Goal: Task Accomplishment & Management: Use online tool/utility

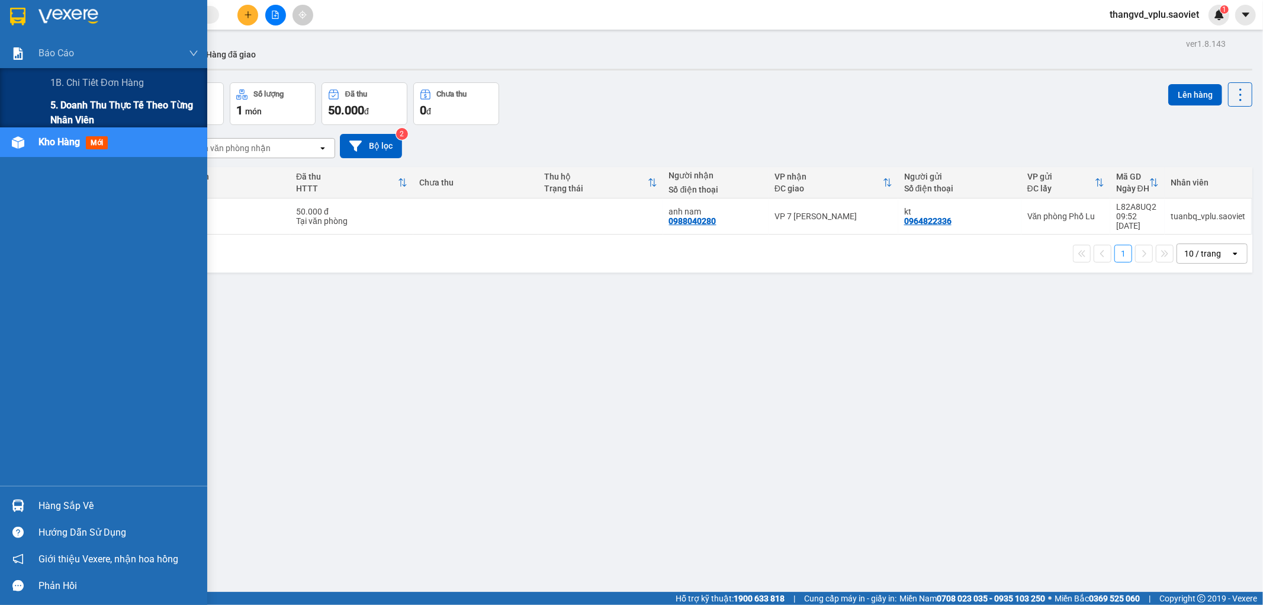
click at [71, 113] on span "5. Doanh thu thực tế theo từng nhân viên" at bounding box center [124, 113] width 148 height 30
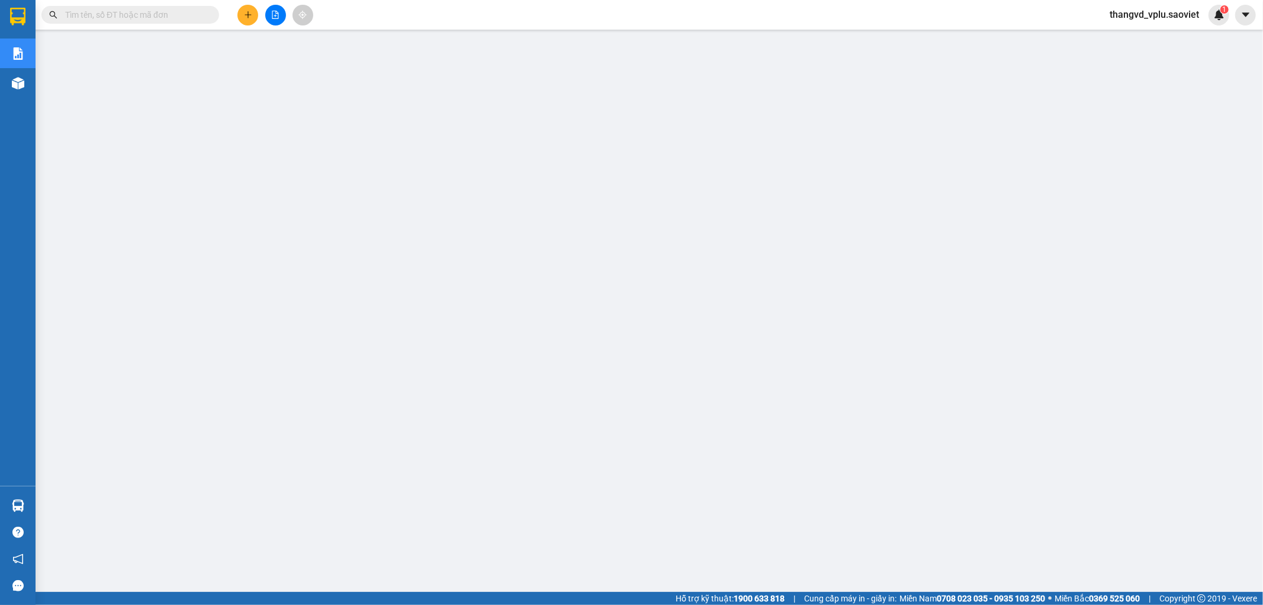
click at [1168, 17] on span "thangvd_vplu.saoviet" at bounding box center [1154, 14] width 108 height 15
click at [1169, 31] on span "Đăng xuất" at bounding box center [1159, 36] width 83 height 13
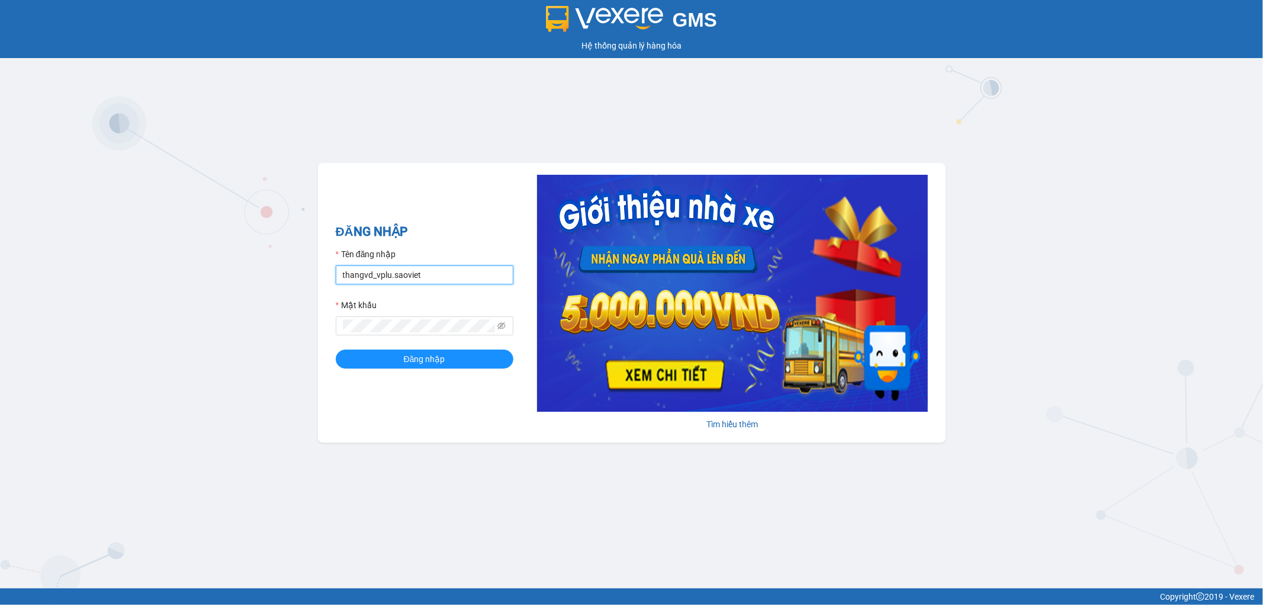
click at [445, 277] on input "thangvd_vplu.saoviet" at bounding box center [425, 274] width 178 height 19
type input "nhungltn_bvlu.saoviet"
click at [417, 338] on form "Tên đăng nhập nhungltn_bvlu.saoviet Mật khẩu Đăng nhập" at bounding box center [425, 308] width 178 height 121
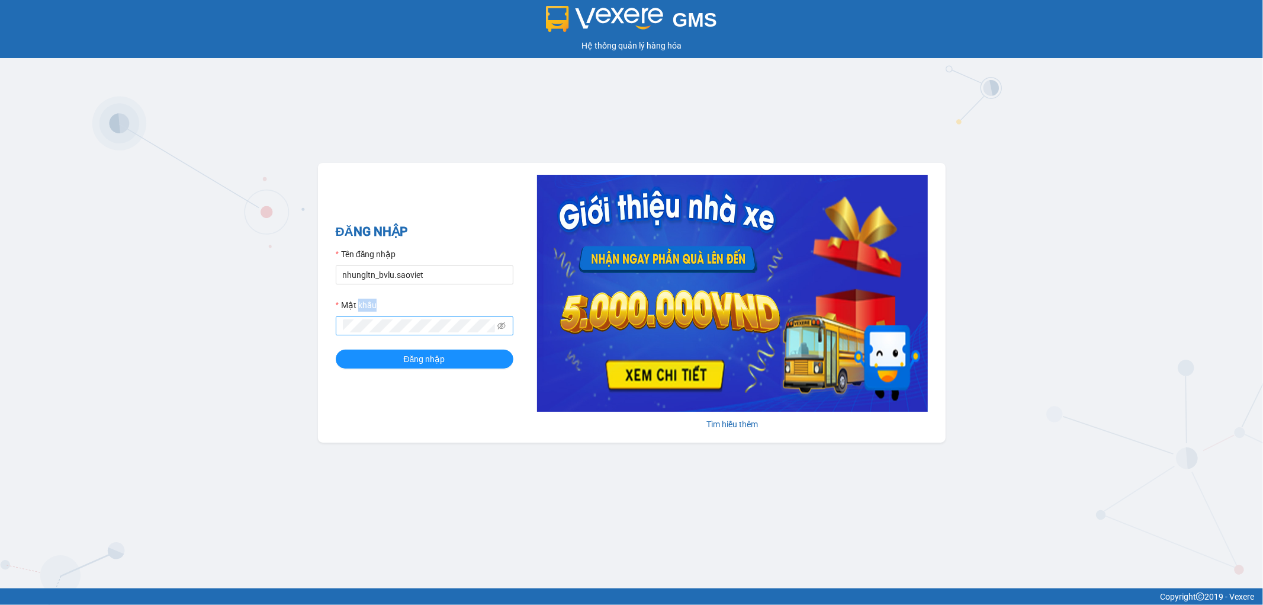
click at [416, 335] on span at bounding box center [425, 325] width 178 height 19
click at [336, 349] on button "Đăng nhập" at bounding box center [425, 358] width 178 height 19
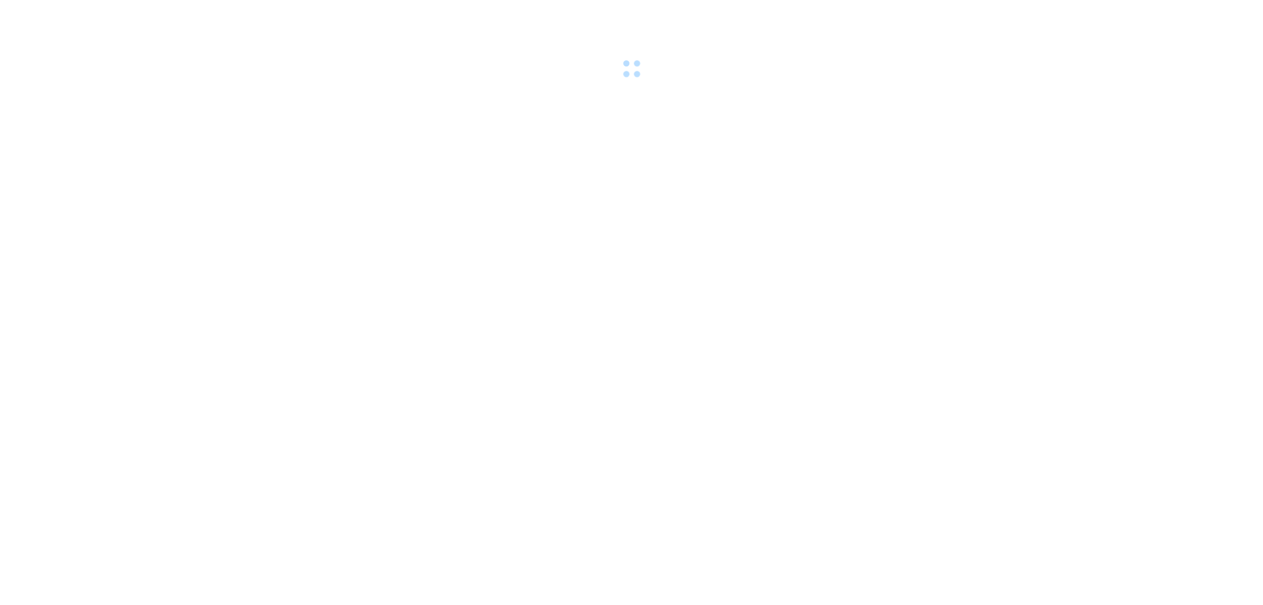
click at [1063, 155] on body at bounding box center [631, 302] width 1263 height 605
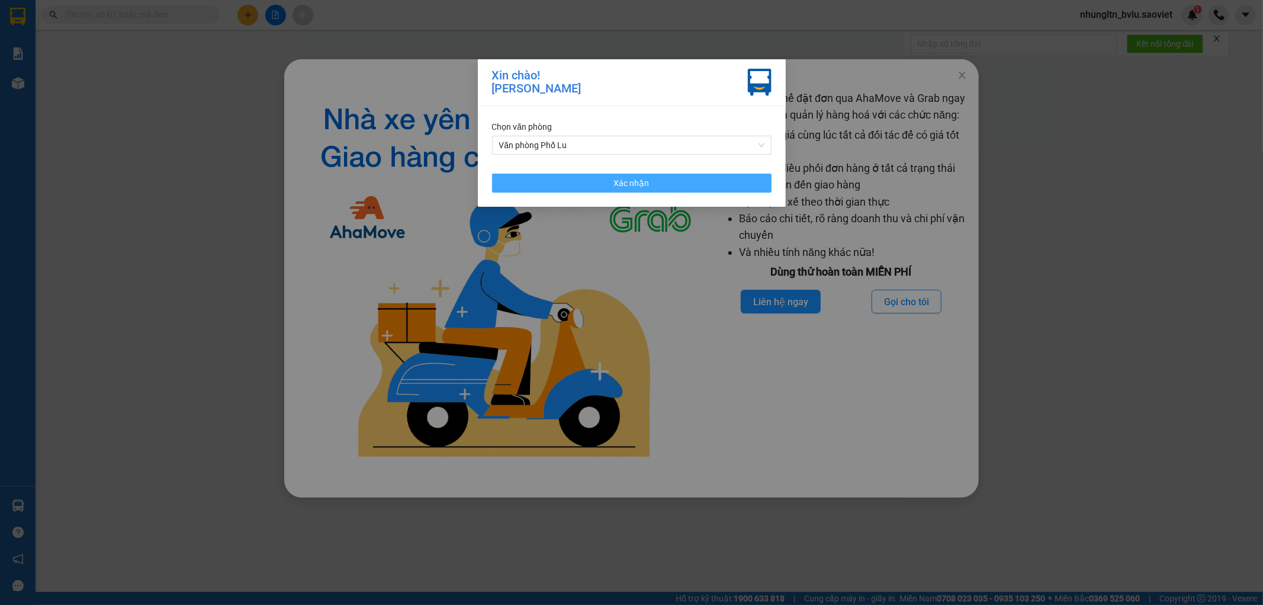
drag, startPoint x: 718, startPoint y: 181, endPoint x: 974, endPoint y: 60, distance: 282.4
click at [717, 182] on button "Xác nhận" at bounding box center [632, 183] width 280 height 19
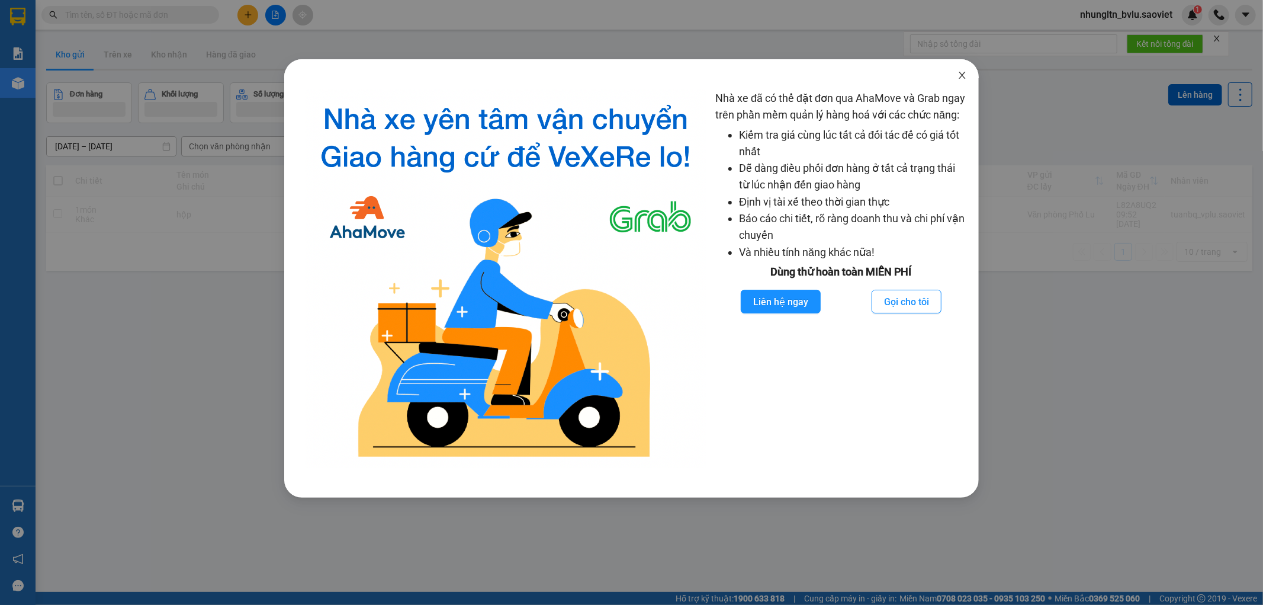
click at [966, 73] on icon "close" at bounding box center [962, 74] width 9 height 9
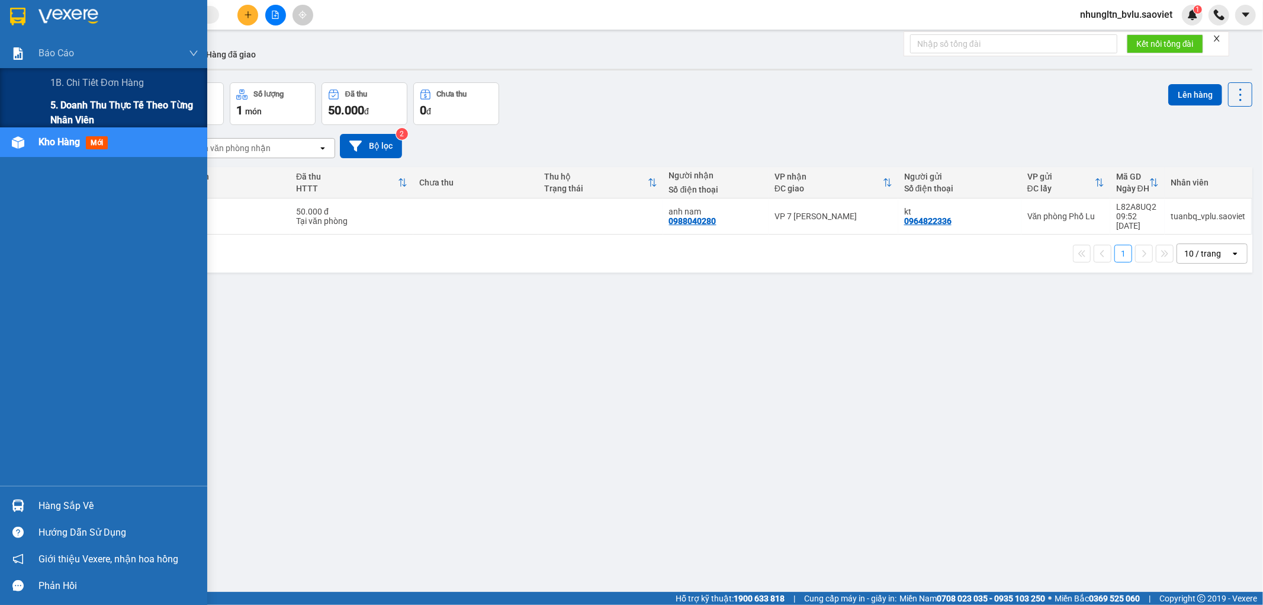
click at [65, 104] on span "5. Doanh thu thực tế theo từng nhân viên" at bounding box center [124, 113] width 148 height 30
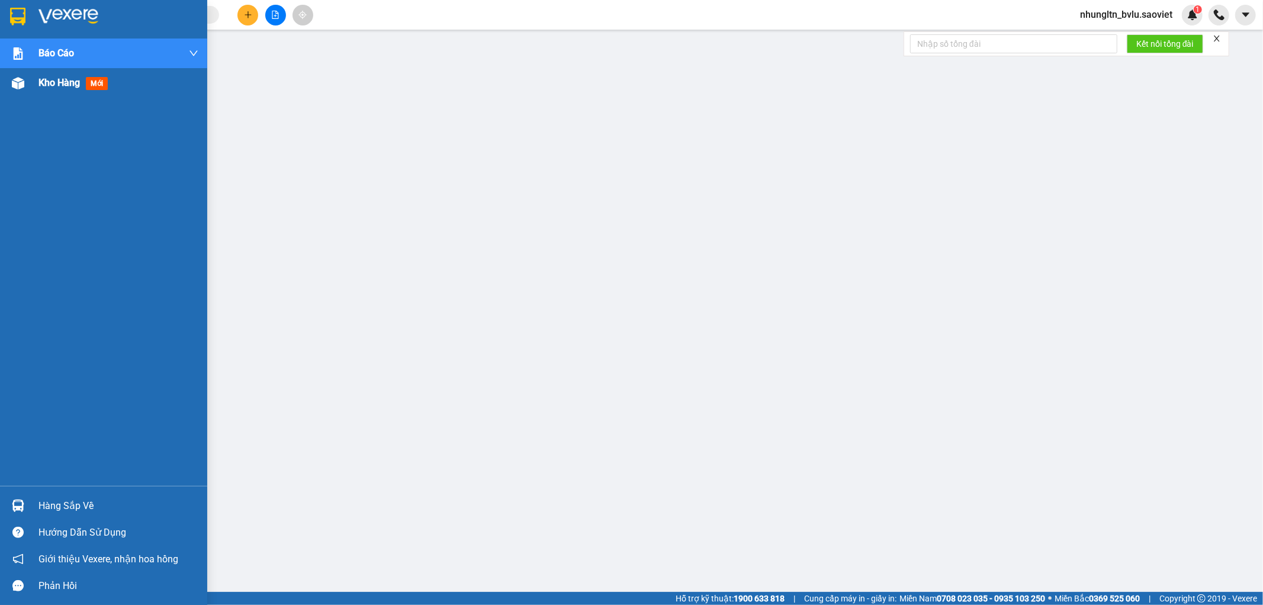
click at [56, 86] on span "Kho hàng" at bounding box center [58, 82] width 41 height 11
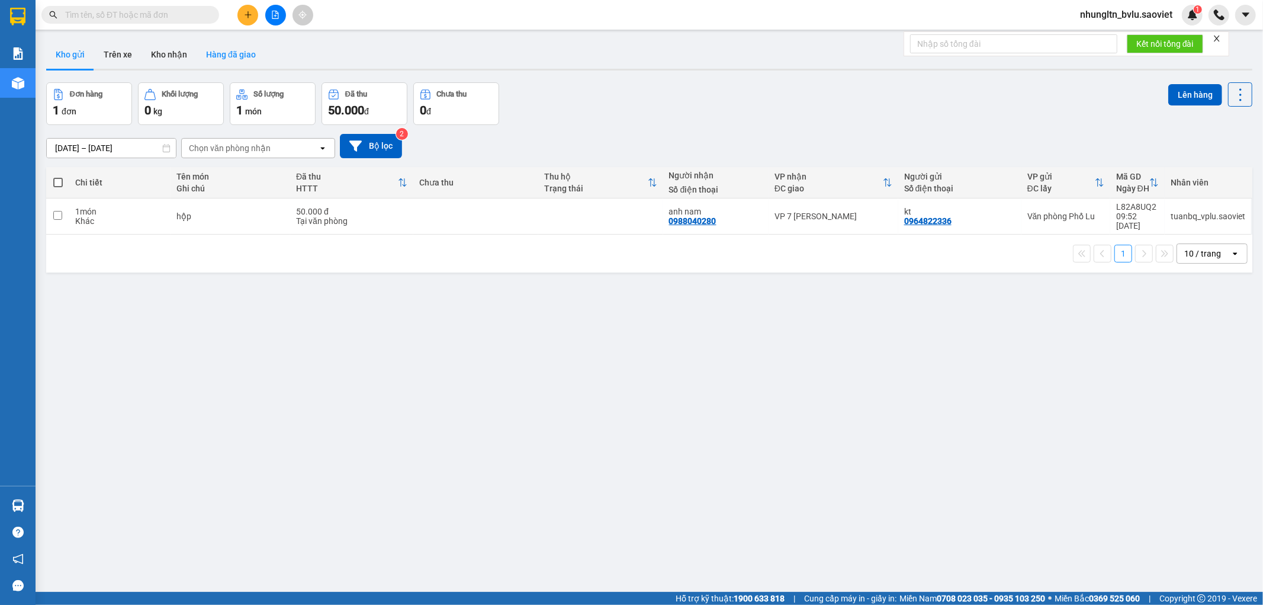
click at [227, 56] on button "Hàng đã giao" at bounding box center [231, 54] width 69 height 28
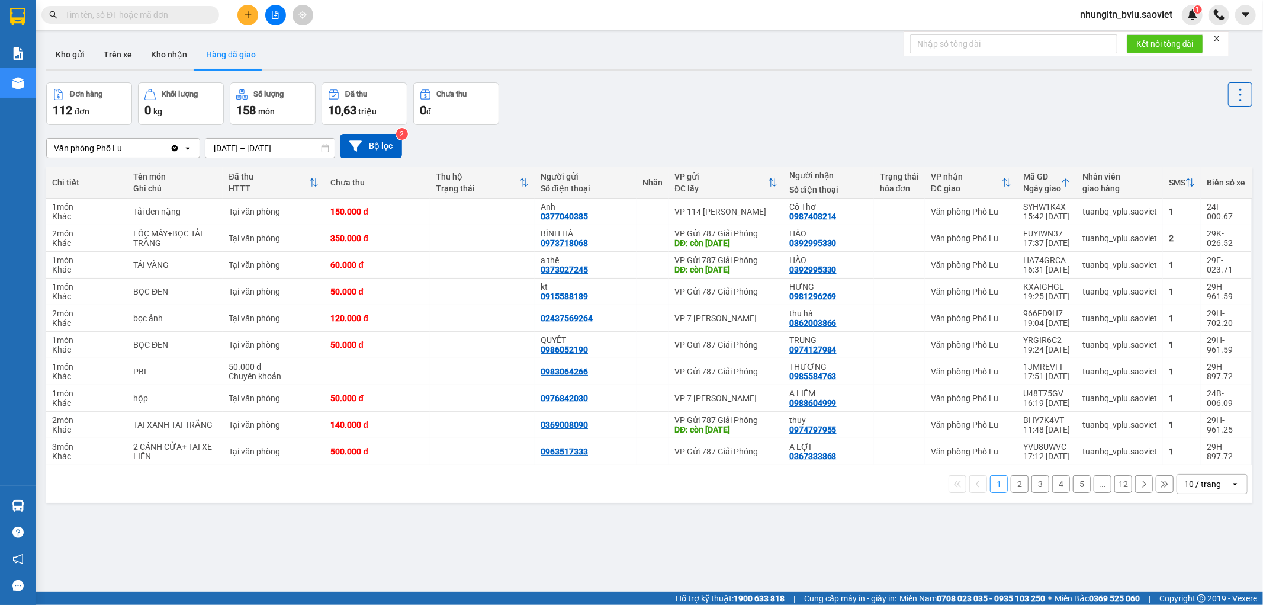
click at [1016, 483] on button "2" at bounding box center [1020, 484] width 18 height 18
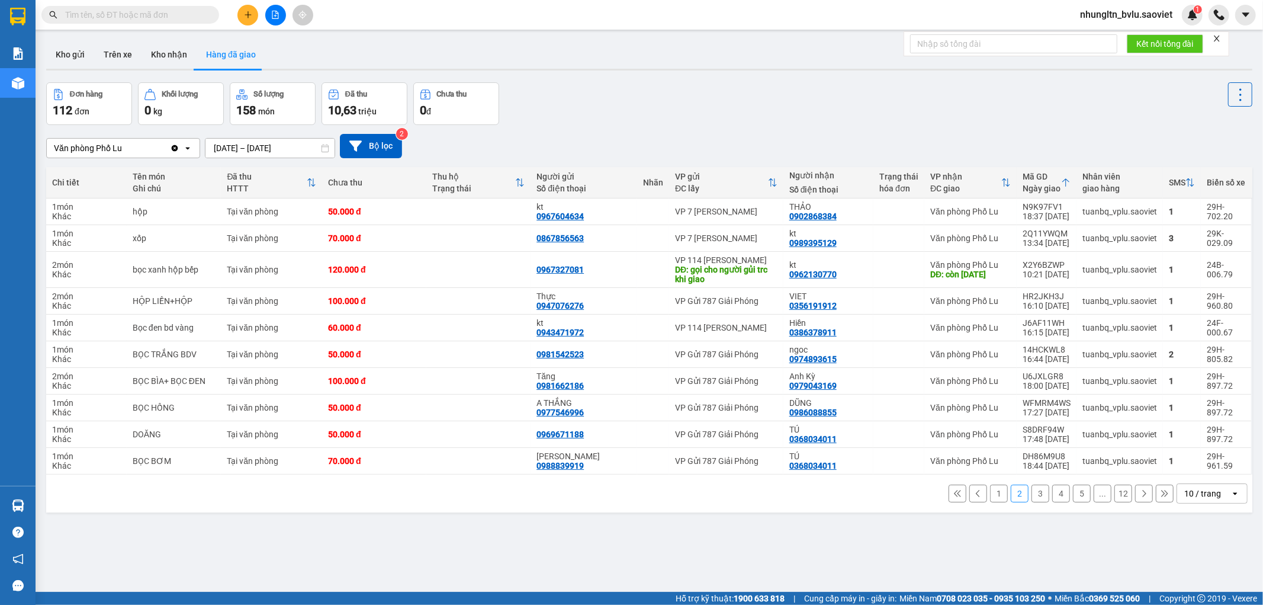
click at [148, 21] on input "text" at bounding box center [135, 14] width 140 height 13
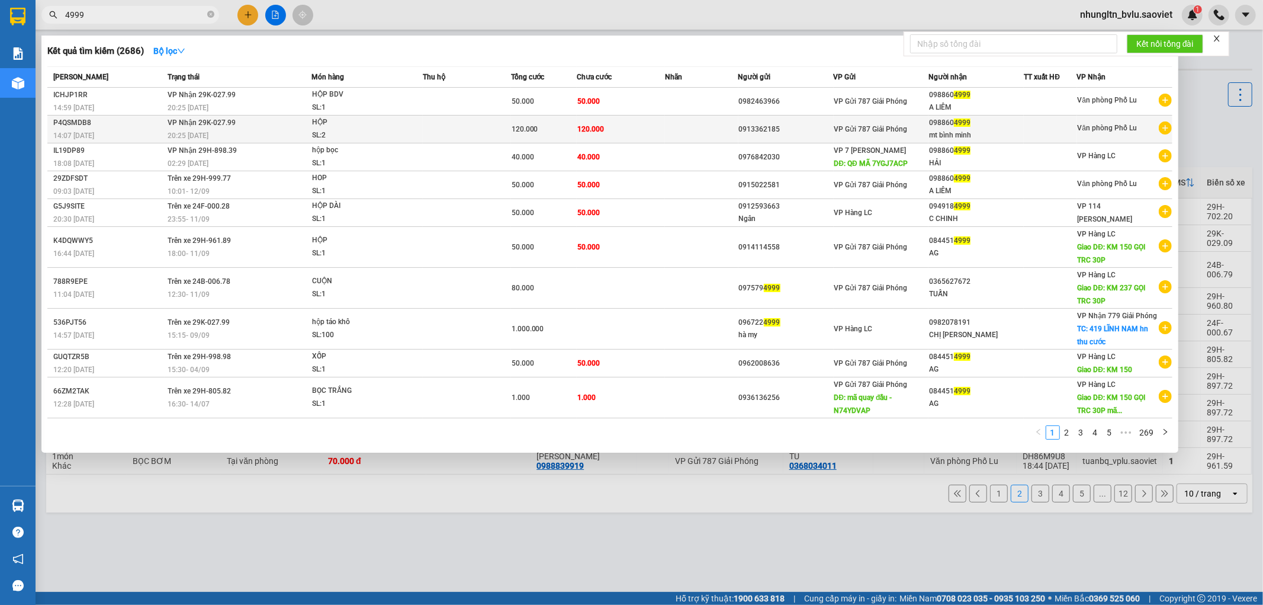
type input "4999"
click at [455, 120] on td at bounding box center [467, 129] width 88 height 28
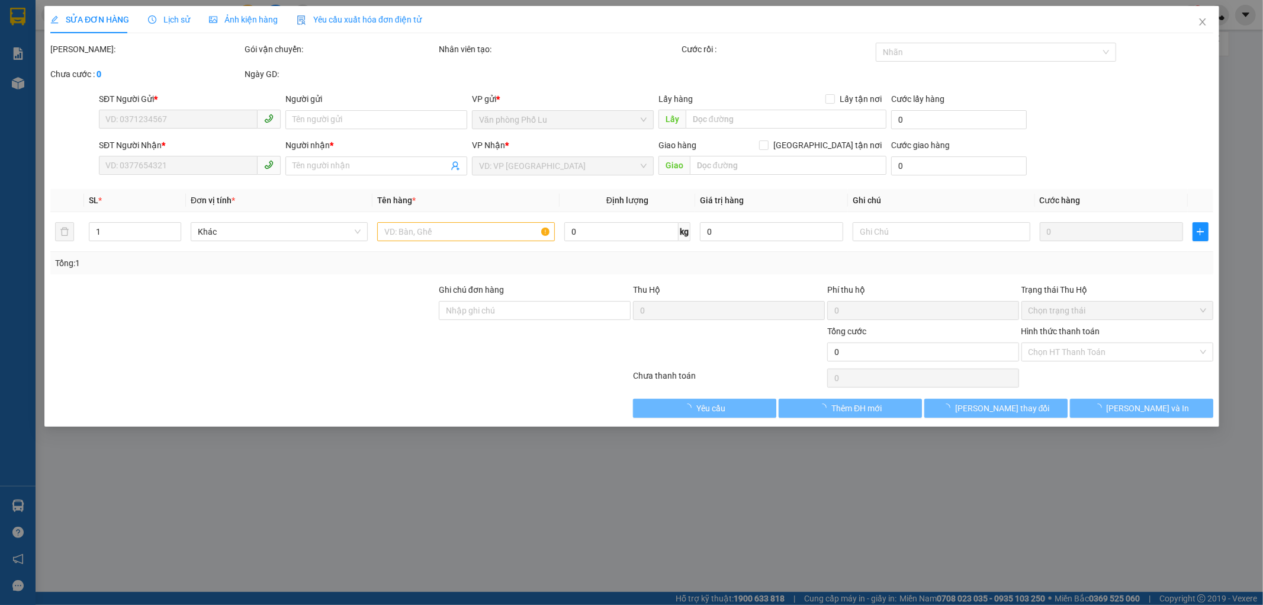
type input "0913362185"
type input "0988604999"
type input "mt bình minh"
type input "120.000"
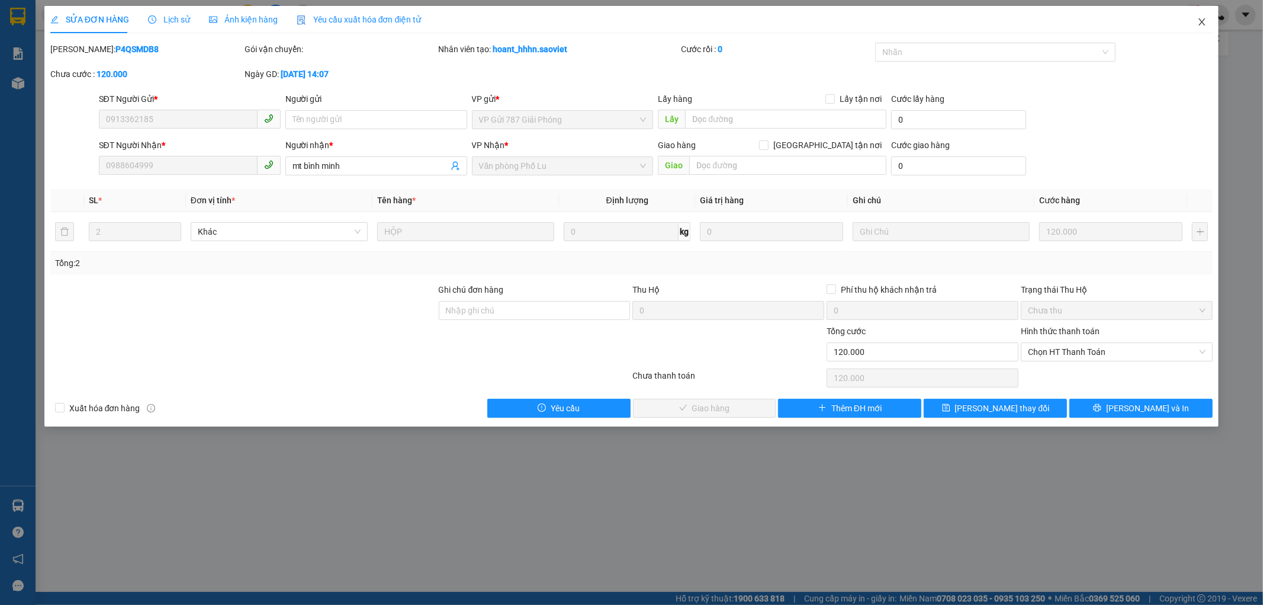
click at [1203, 17] on span "Close" at bounding box center [1202, 22] width 33 height 33
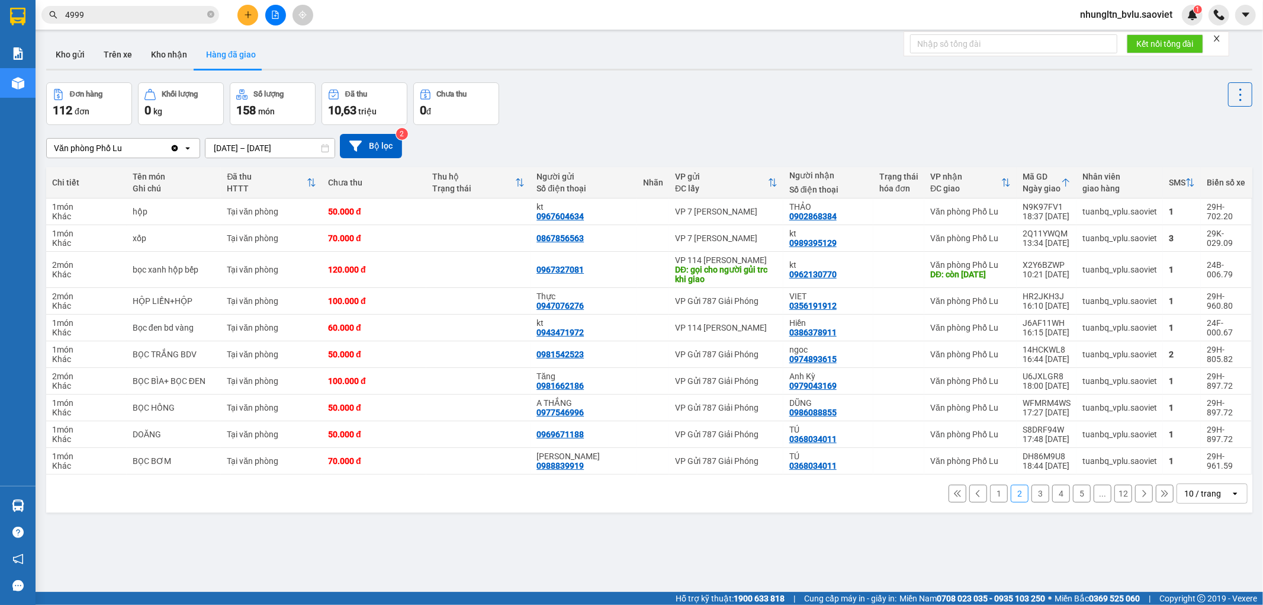
click at [990, 492] on button "1" at bounding box center [999, 493] width 18 height 18
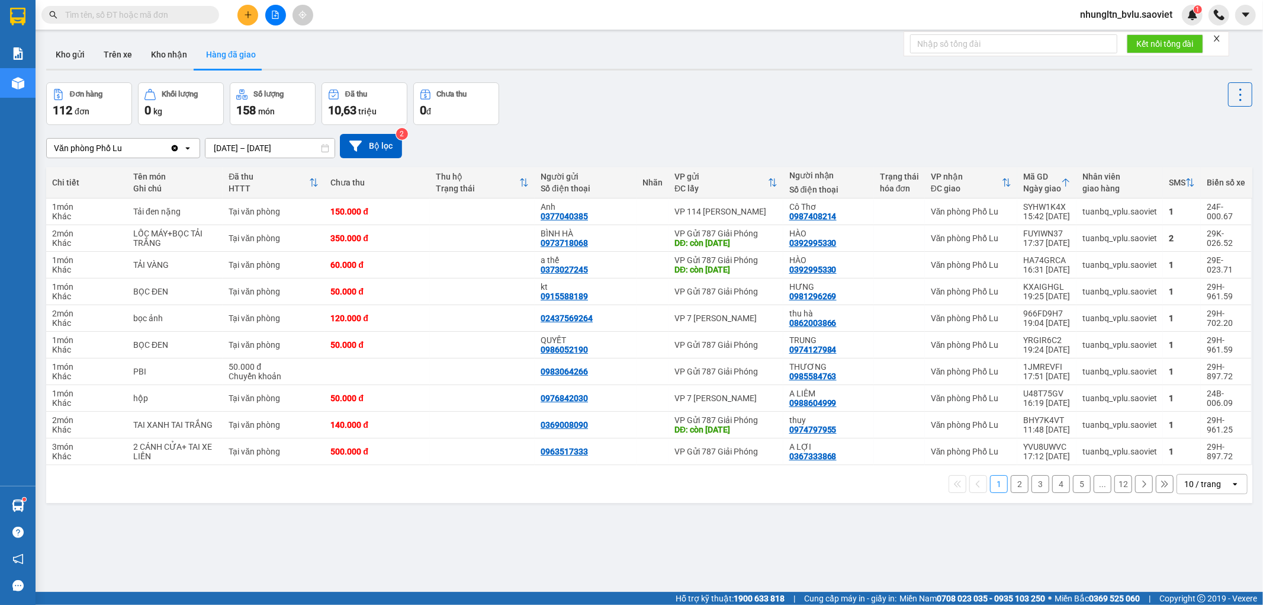
click at [168, 16] on input "text" at bounding box center [135, 14] width 140 height 13
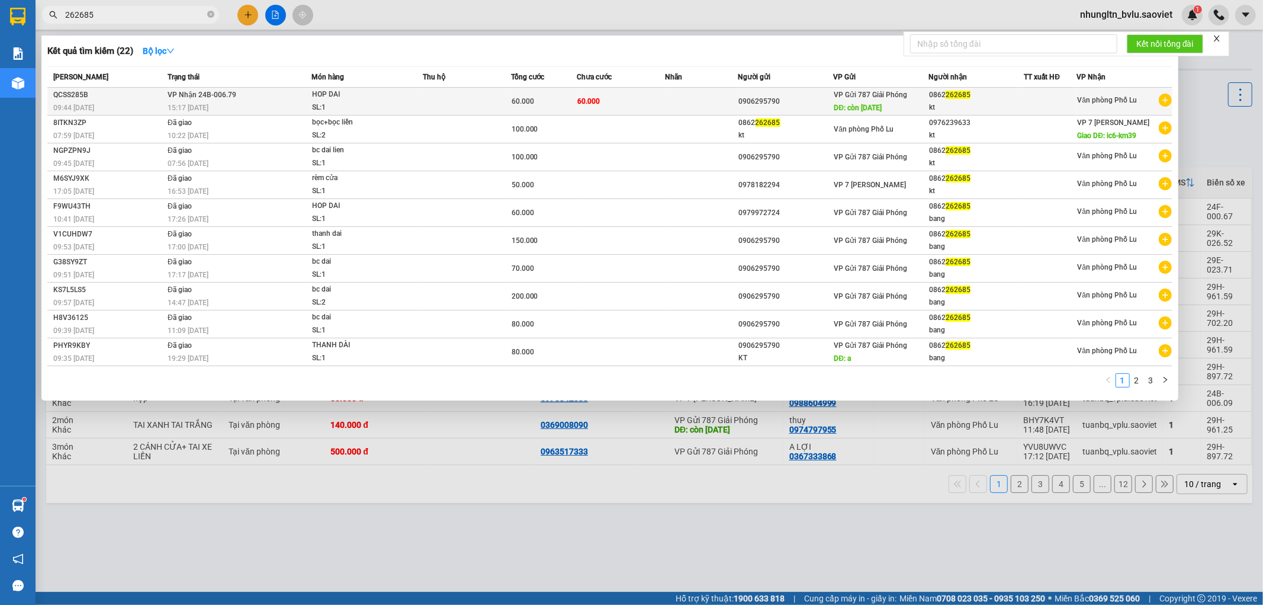
type input "262685"
click at [257, 105] on div "15:17 [DATE]" at bounding box center [239, 107] width 143 height 13
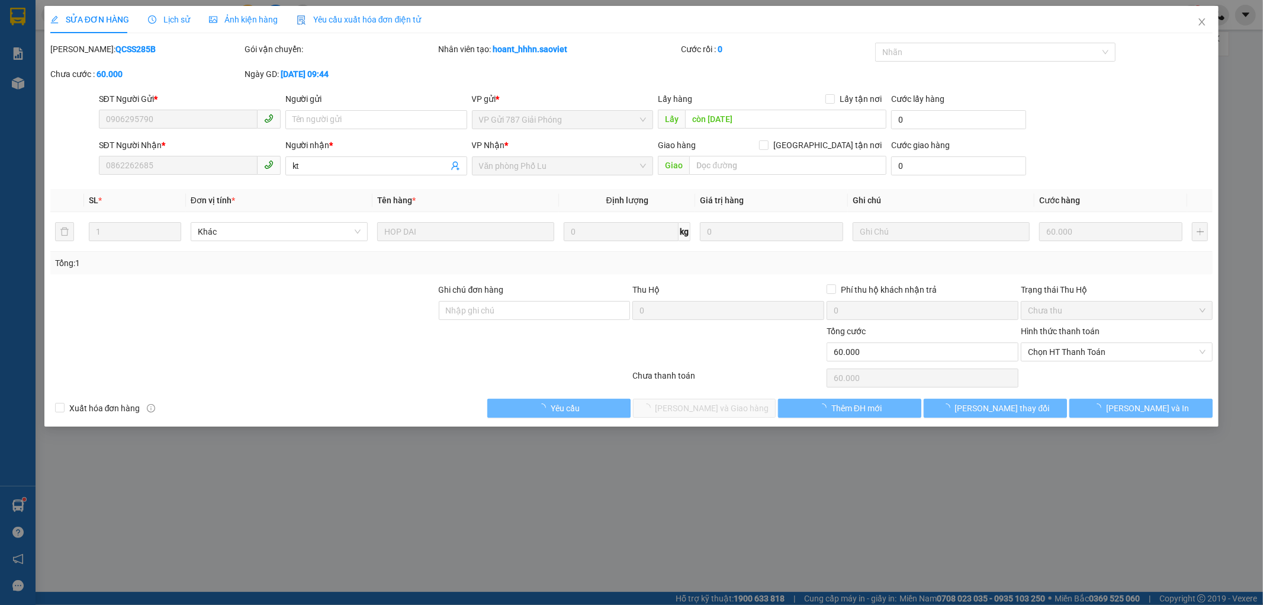
type input "0906295790"
type input "còn [DATE]"
type input "0862262685"
type input "kt"
type input "60.000"
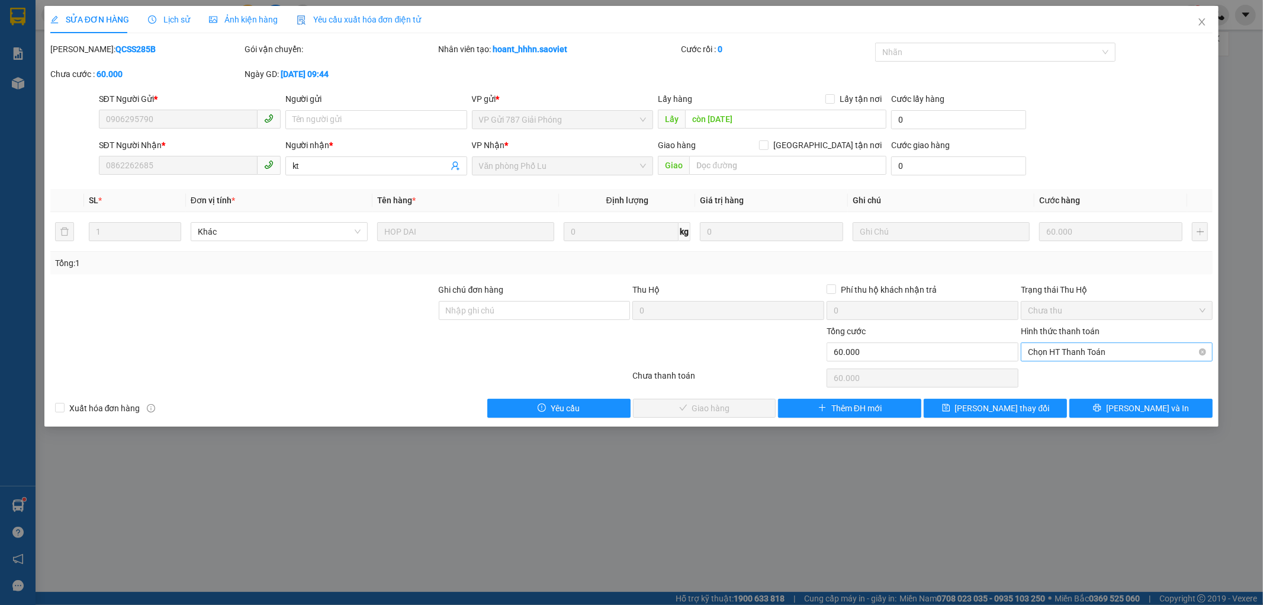
click at [1124, 348] on span "Chọn HT Thanh Toán" at bounding box center [1117, 352] width 178 height 18
click at [1103, 369] on div "Tại văn phòng" at bounding box center [1118, 375] width 178 height 13
type input "0"
click at [711, 415] on button "[PERSON_NAME] và Giao hàng" at bounding box center [704, 408] width 143 height 19
